Goal: Information Seeking & Learning: Compare options

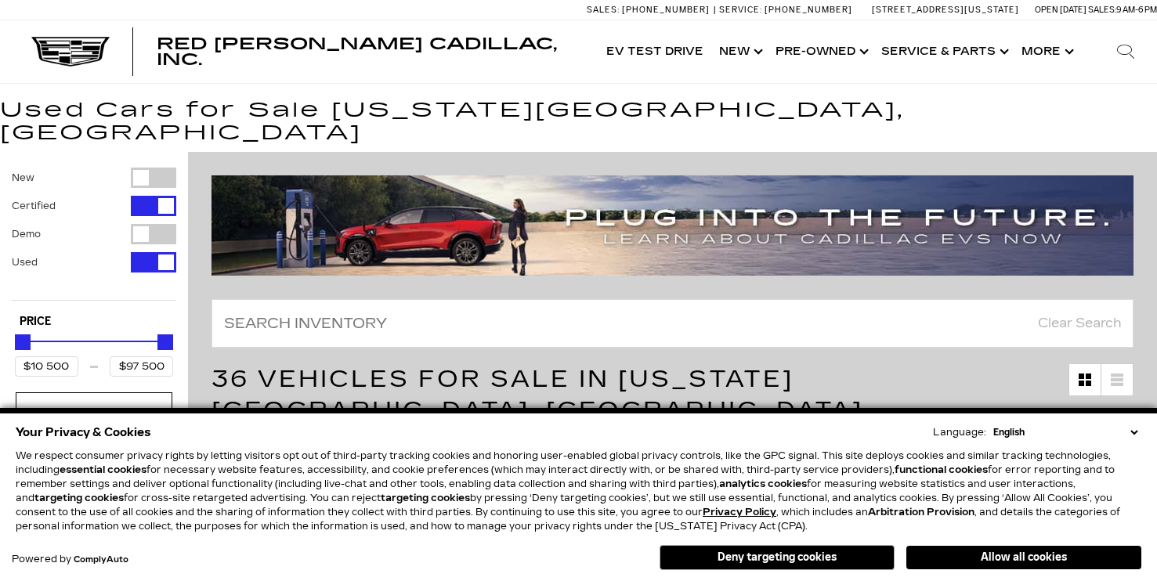
type input "$158 810"
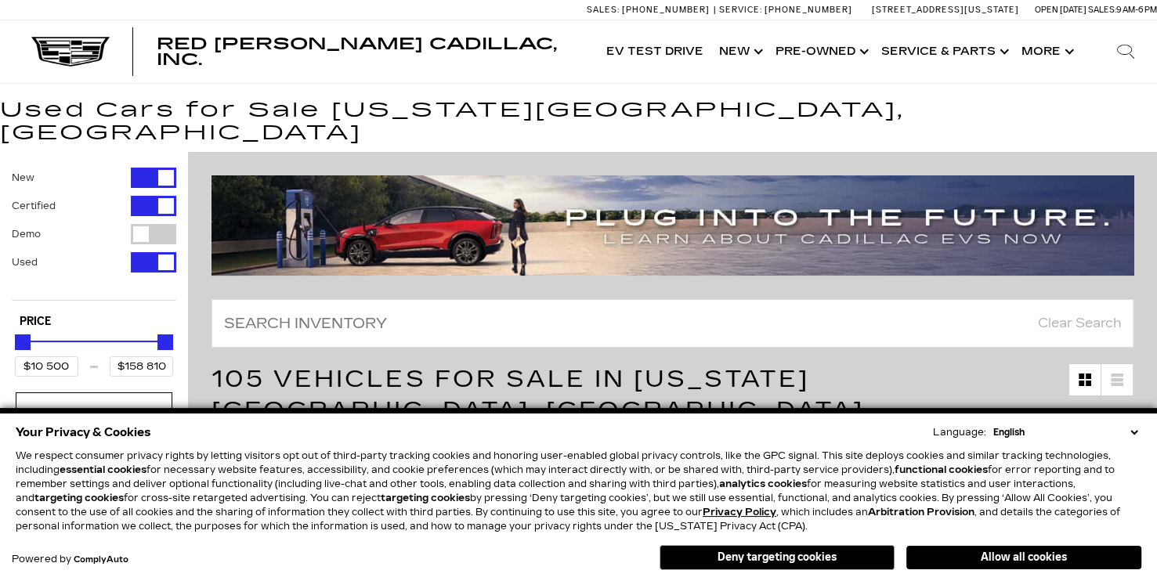
click at [153, 196] on div "Filter by Vehicle Type" at bounding box center [153, 206] width 45 height 20
click at [152, 252] on div "Filter by Vehicle Type" at bounding box center [153, 262] width 45 height 20
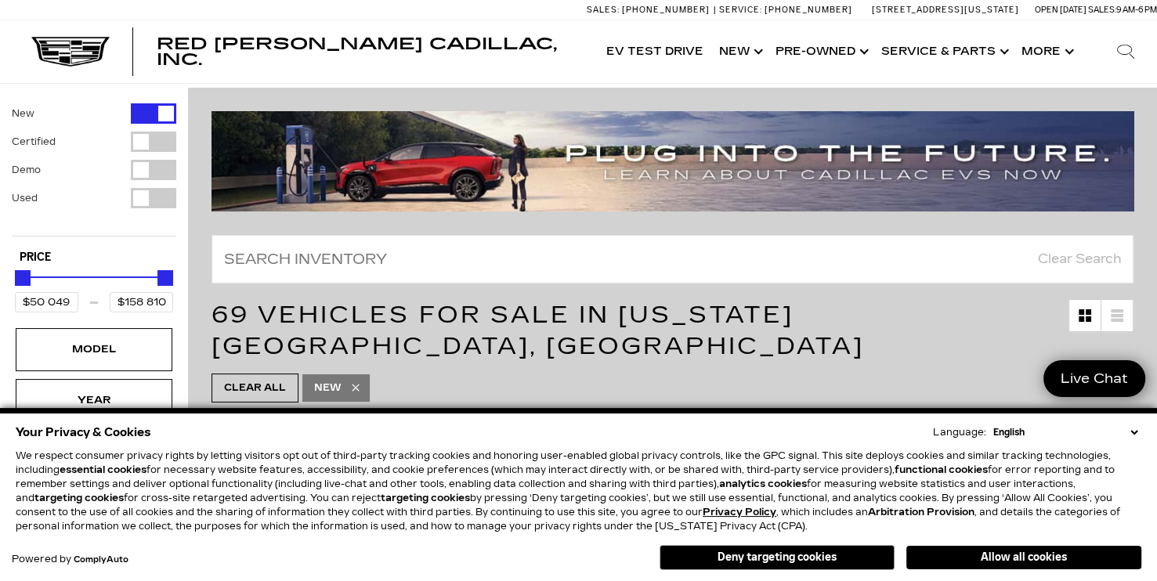
scroll to position [78, 0]
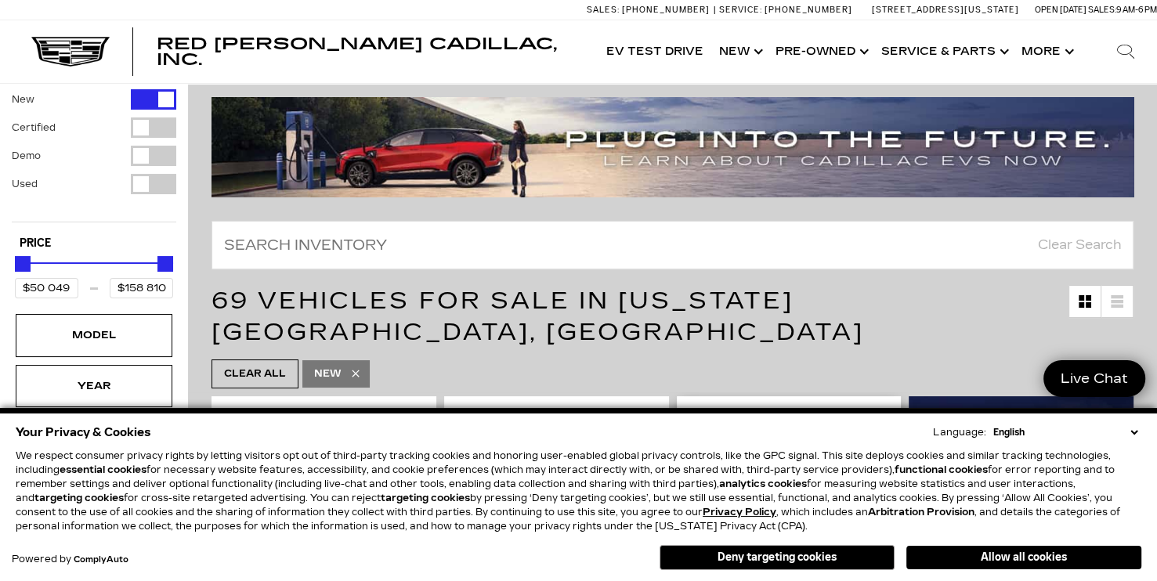
click at [1020, 554] on button "Allow all cookies" at bounding box center [1024, 558] width 235 height 24
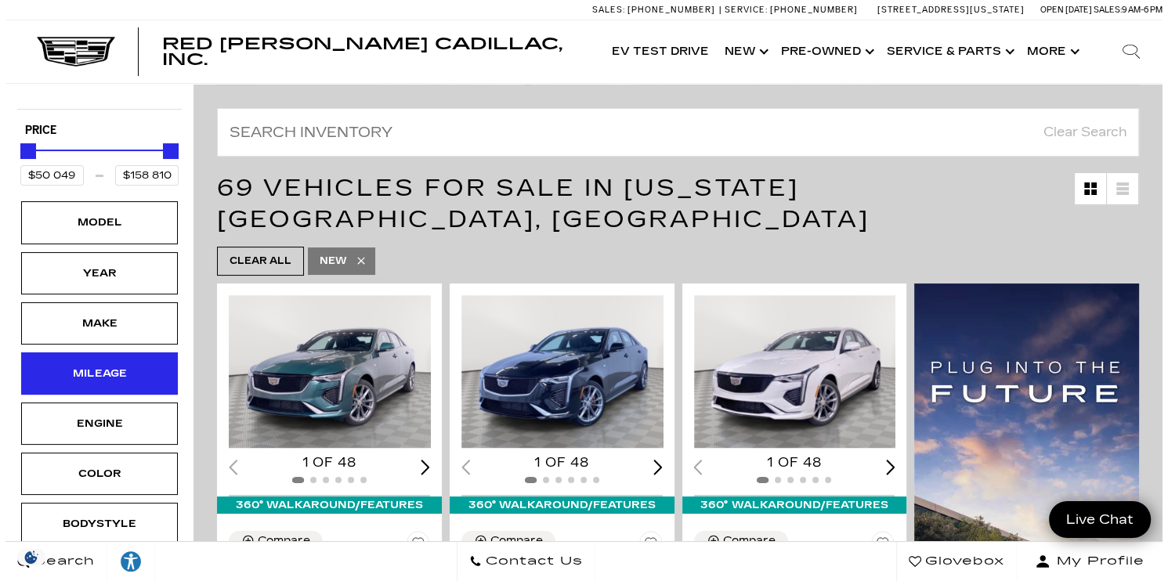
scroll to position [235, 0]
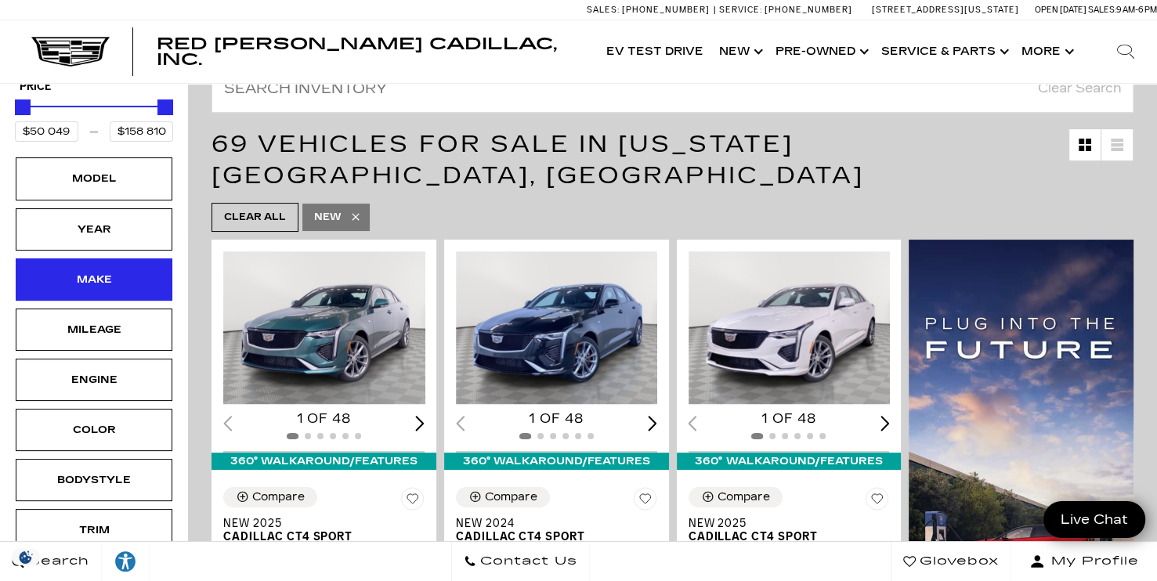
click at [112, 265] on div "Make" at bounding box center [94, 280] width 157 height 42
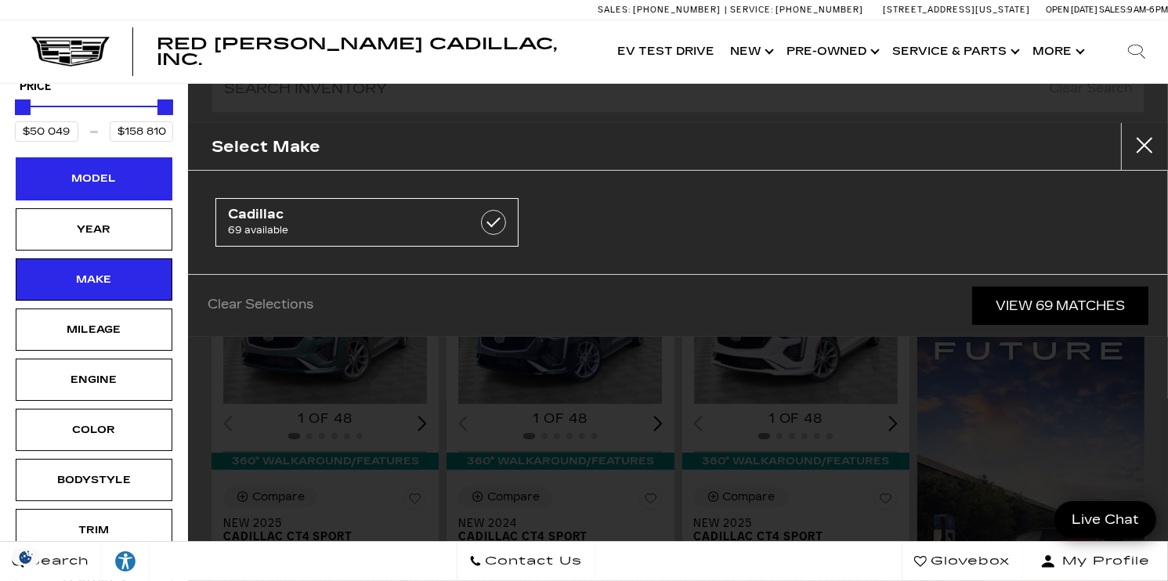
click at [107, 170] on div "Model" at bounding box center [94, 178] width 78 height 17
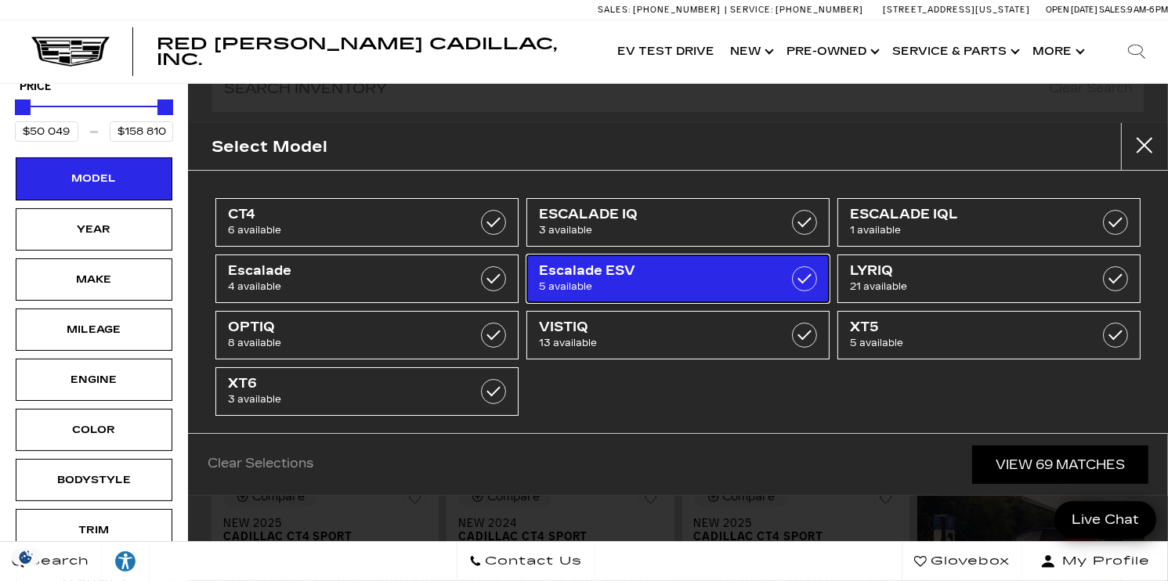
click at [642, 284] on span "5 available" at bounding box center [657, 287] width 237 height 16
type input "$118 829"
type input "$131 784"
checkbox input "true"
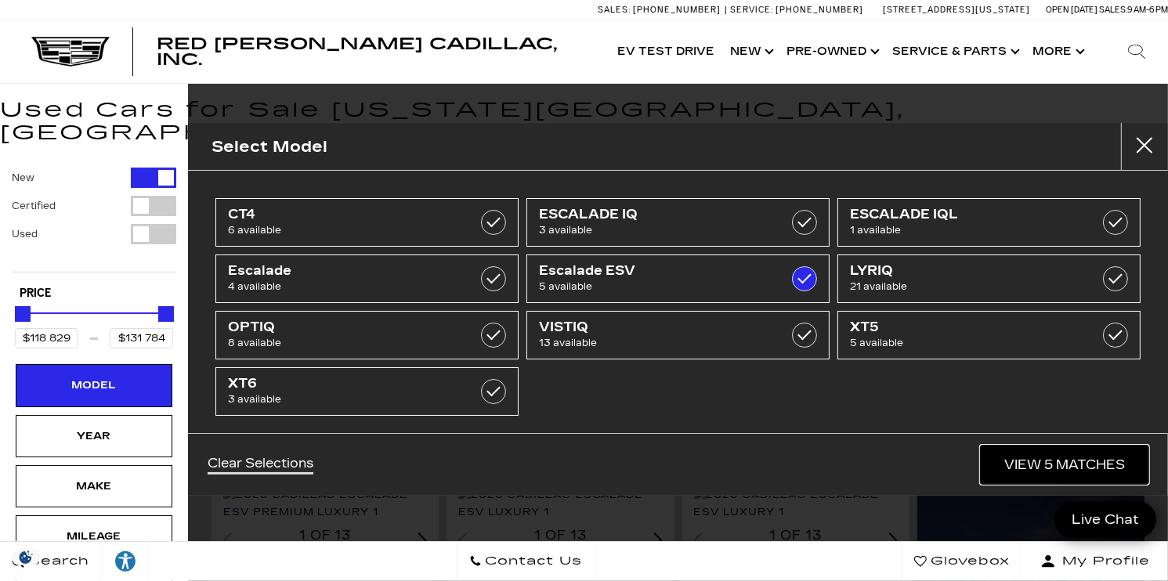
click at [1062, 473] on link "View 5 Matches" at bounding box center [1065, 465] width 168 height 38
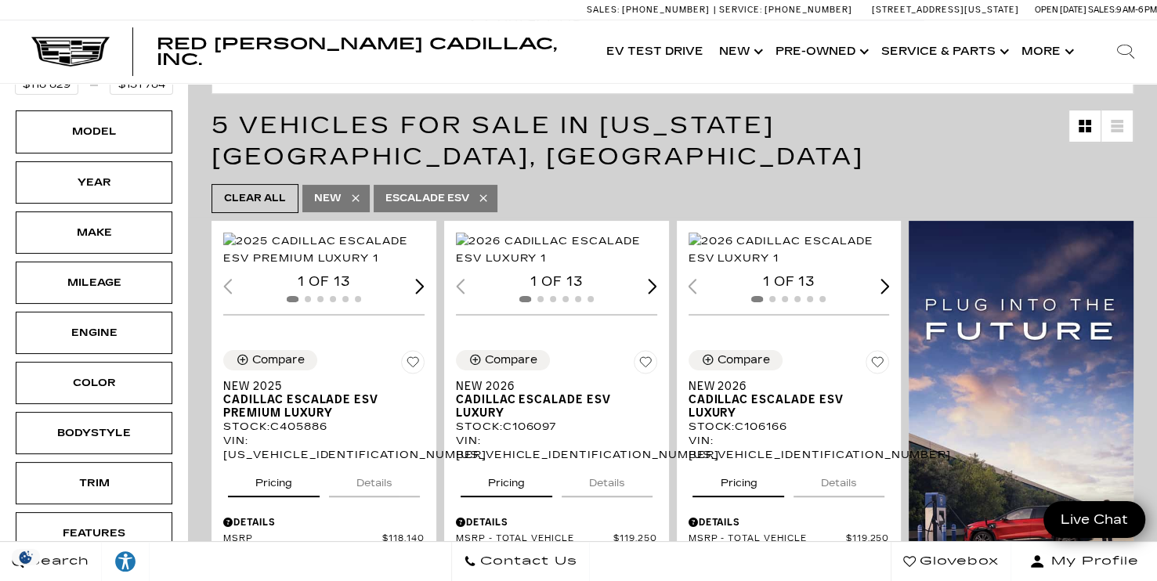
scroll to position [78, 0]
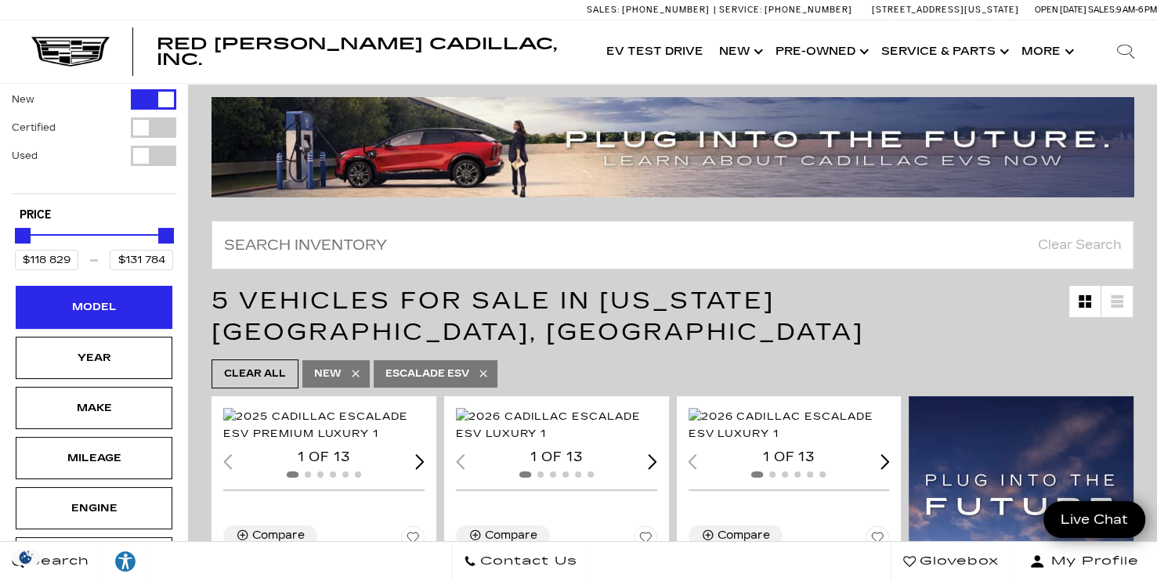
click at [92, 286] on div "Model" at bounding box center [94, 307] width 157 height 42
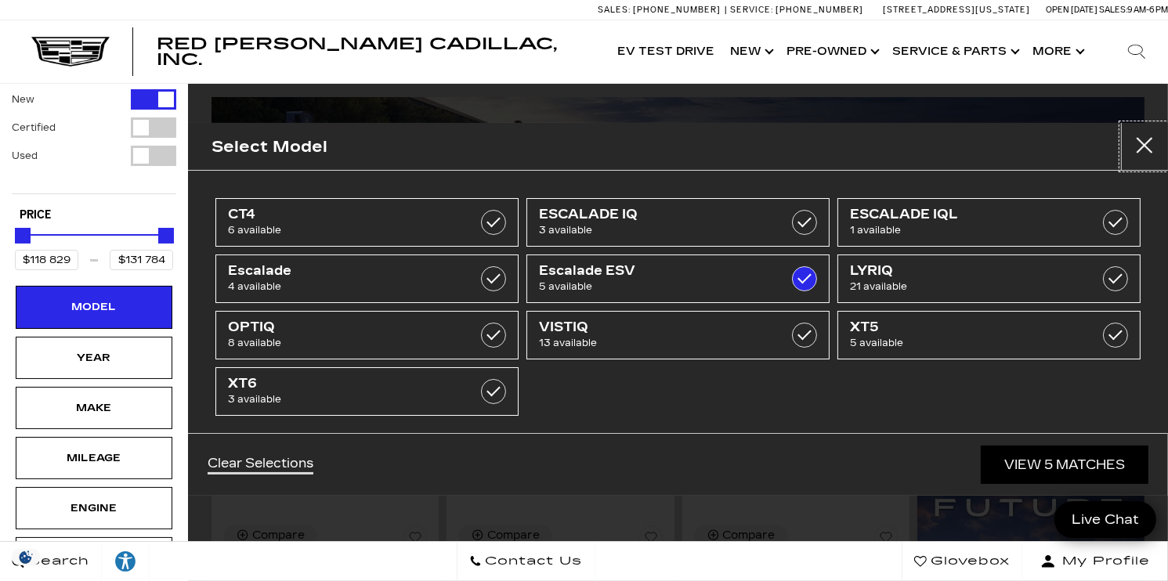
click at [1127, 146] on button "Close" at bounding box center [1144, 146] width 47 height 47
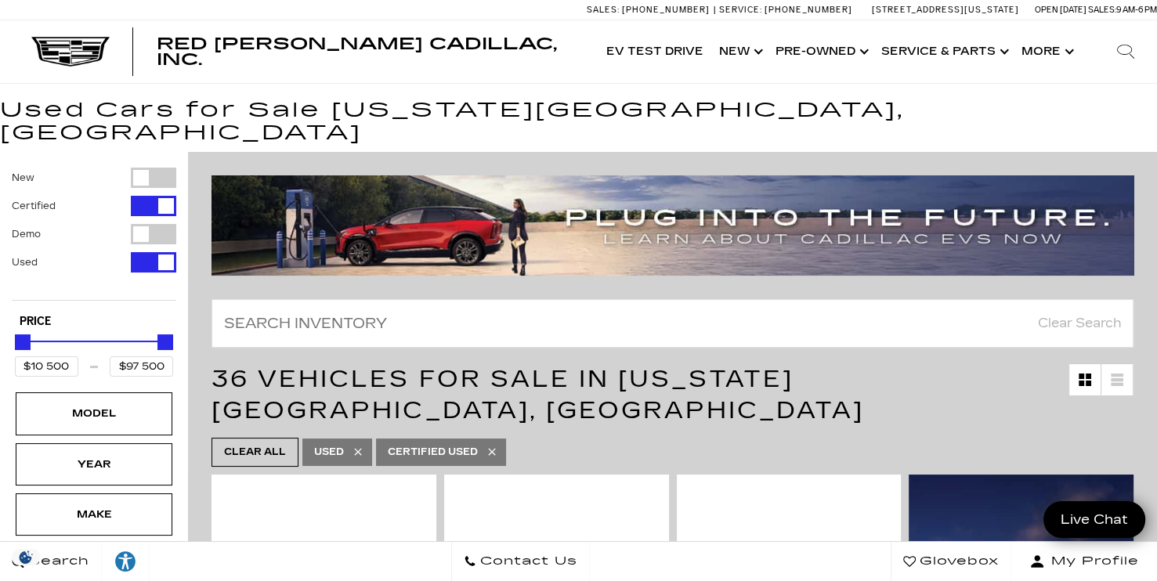
click at [138, 168] on div "Filter by Vehicle Type" at bounding box center [153, 178] width 45 height 20
type input "$158 810"
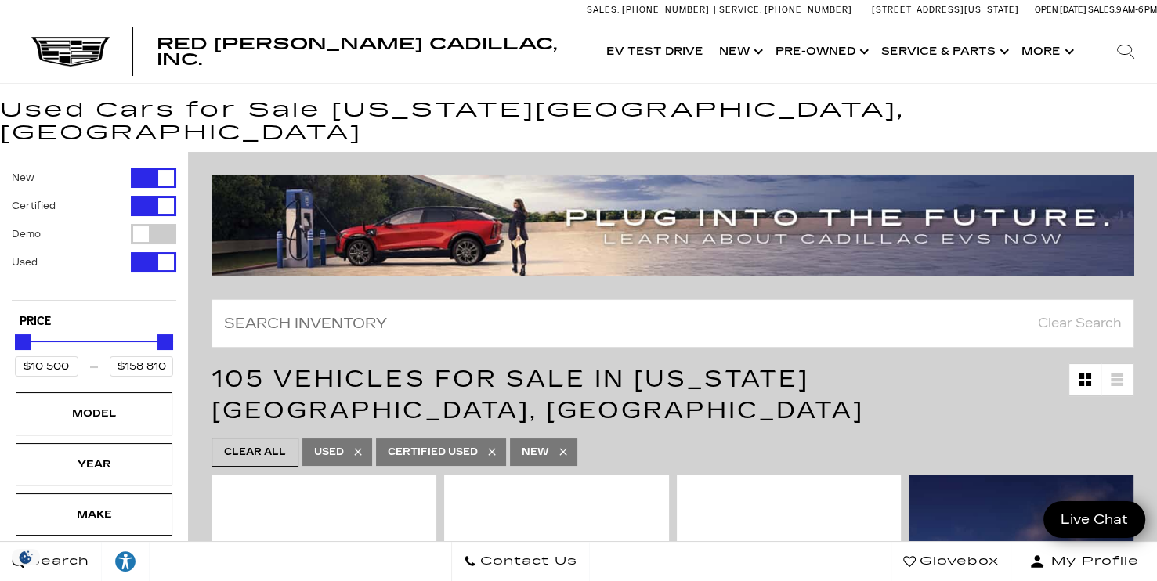
click at [144, 196] on div "Filter by Vehicle Type" at bounding box center [153, 206] width 45 height 20
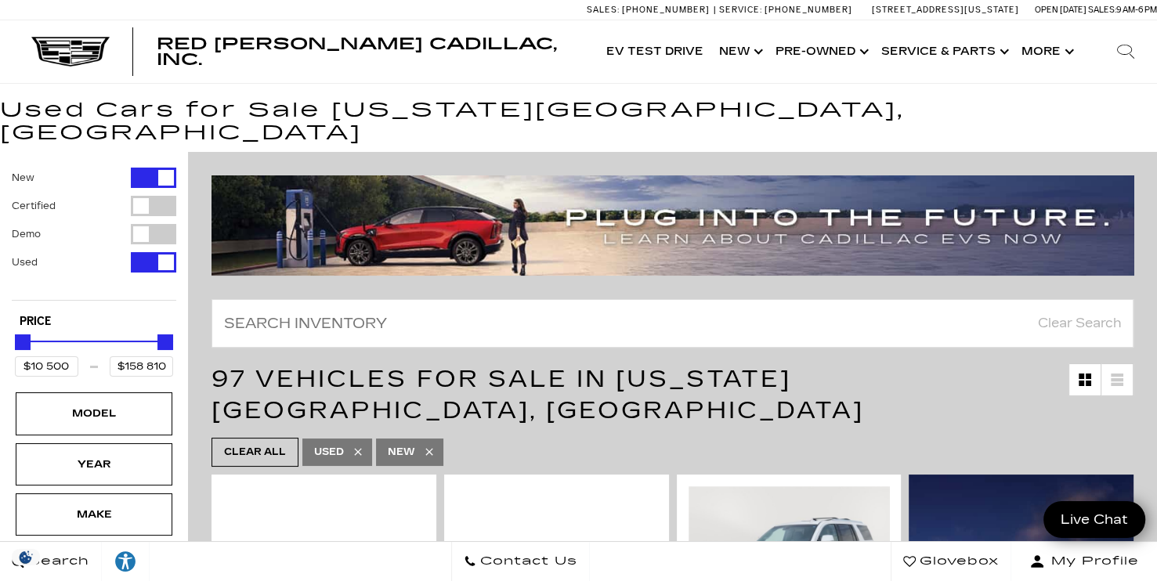
click at [140, 252] on div "Filter by Vehicle Type" at bounding box center [153, 262] width 45 height 20
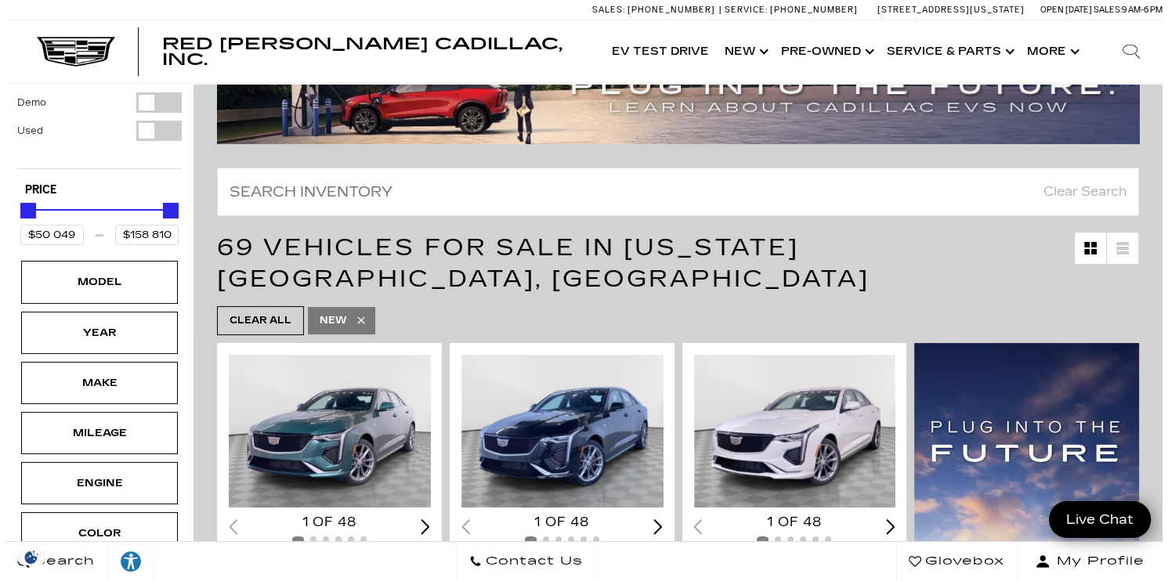
scroll to position [157, 0]
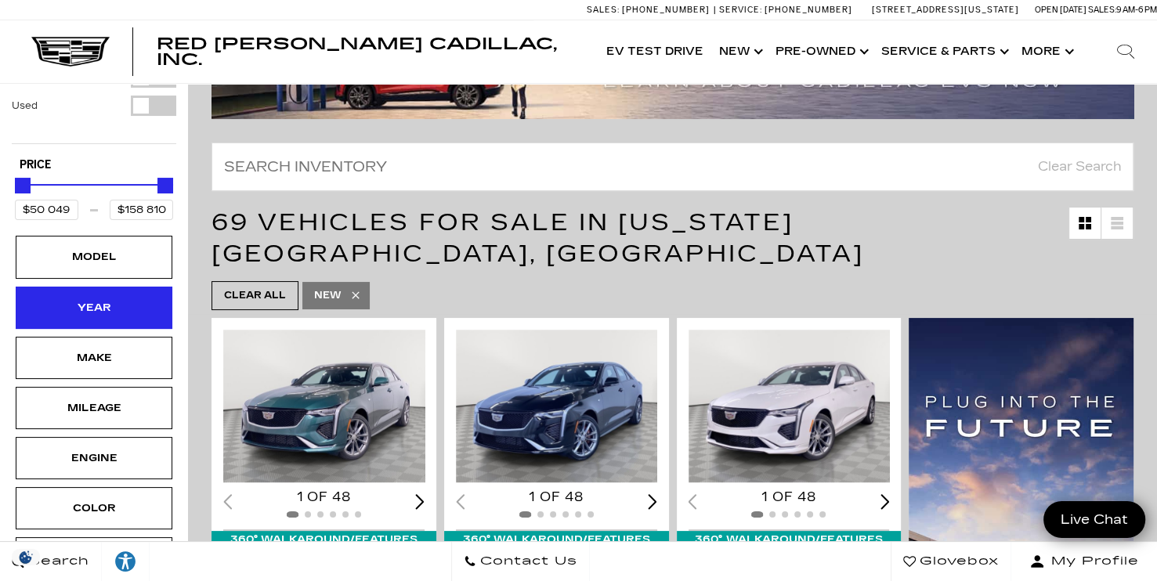
click at [103, 299] on div "Year" at bounding box center [94, 307] width 78 height 17
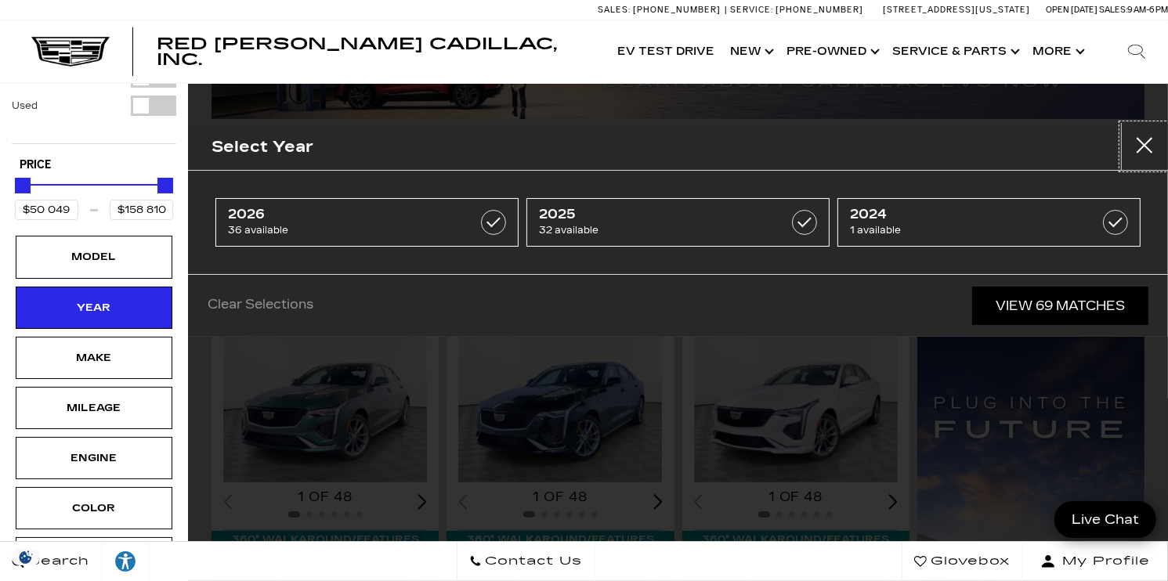
click at [1135, 149] on button "Close" at bounding box center [1144, 146] width 47 height 47
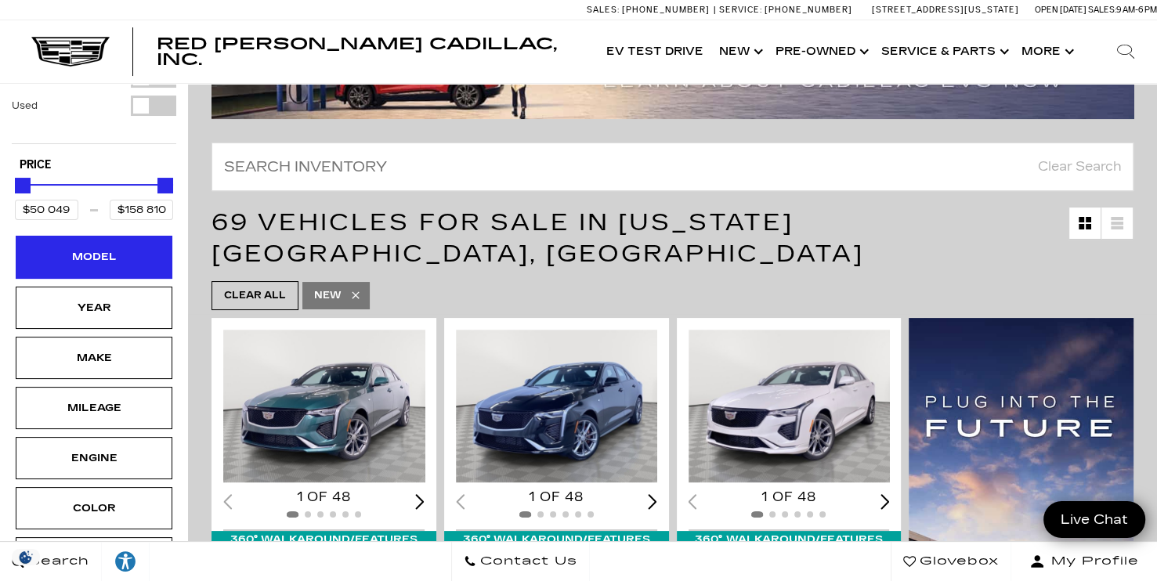
click at [105, 248] on div "Model" at bounding box center [94, 256] width 78 height 17
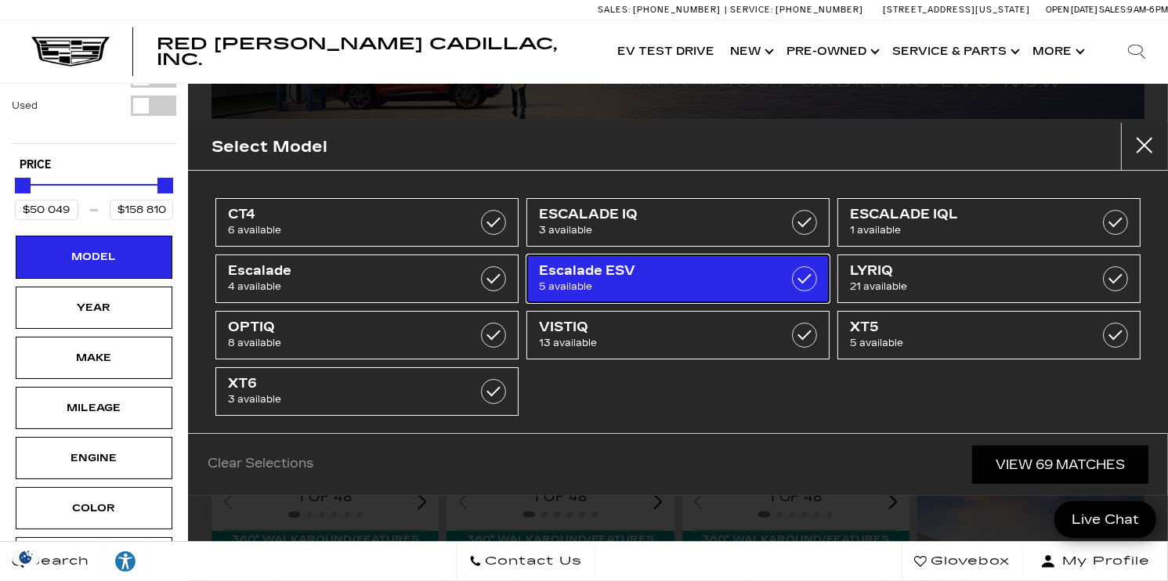
click at [795, 277] on label at bounding box center [804, 278] width 25 height 25
type input "$118 829"
type input "$131 784"
checkbox input "true"
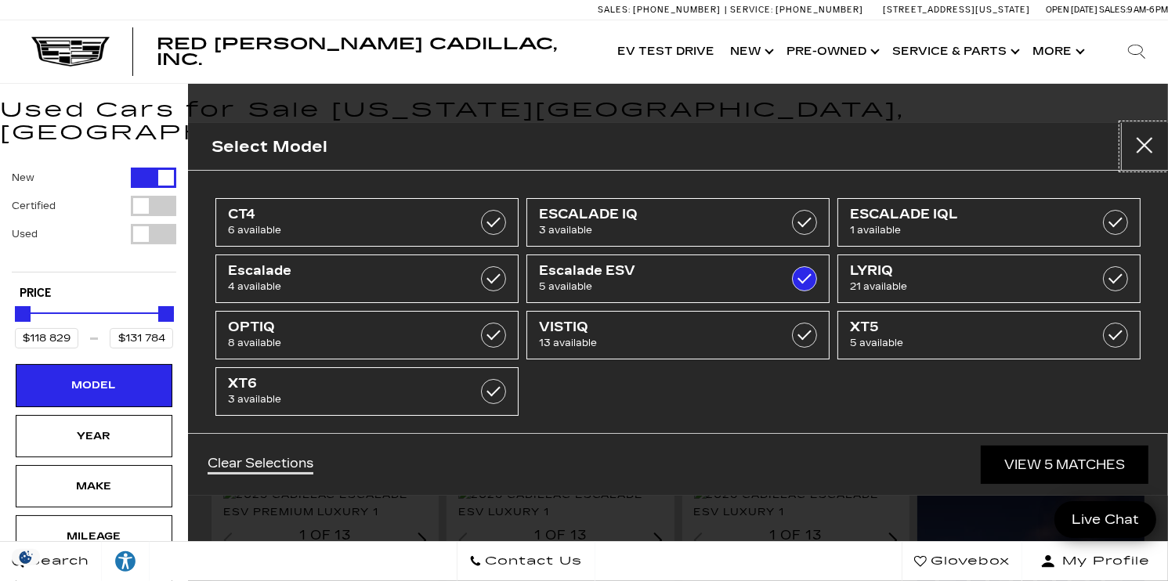
click at [1157, 143] on button "Close" at bounding box center [1144, 146] width 47 height 47
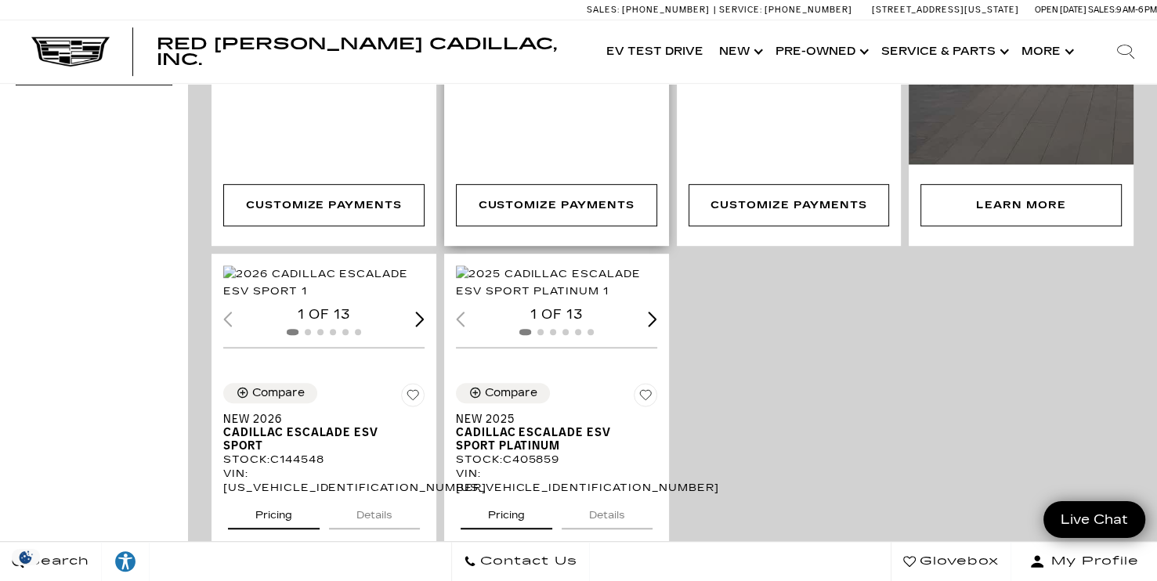
scroll to position [862, 0]
